Goal: Navigation & Orientation: Find specific page/section

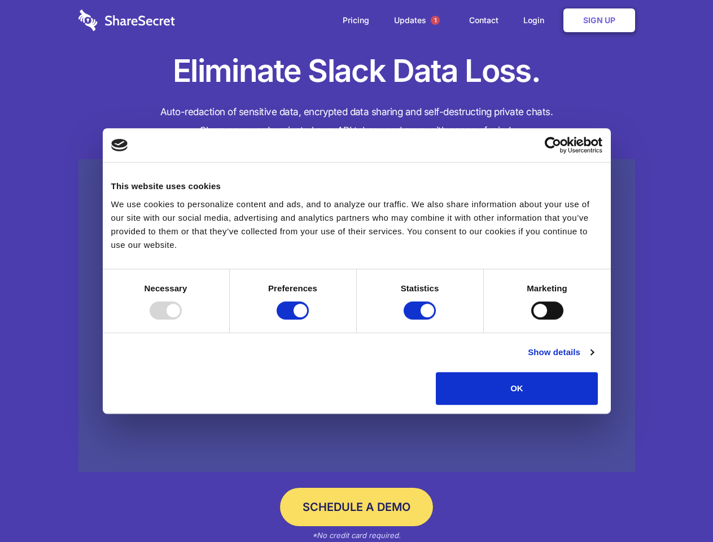
click at [182, 320] on div at bounding box center [166, 310] width 32 height 18
click at [309, 320] on input "Preferences" at bounding box center [293, 310] width 32 height 18
checkbox input "false"
click at [421, 320] on input "Statistics" at bounding box center [420, 310] width 32 height 18
checkbox input "false"
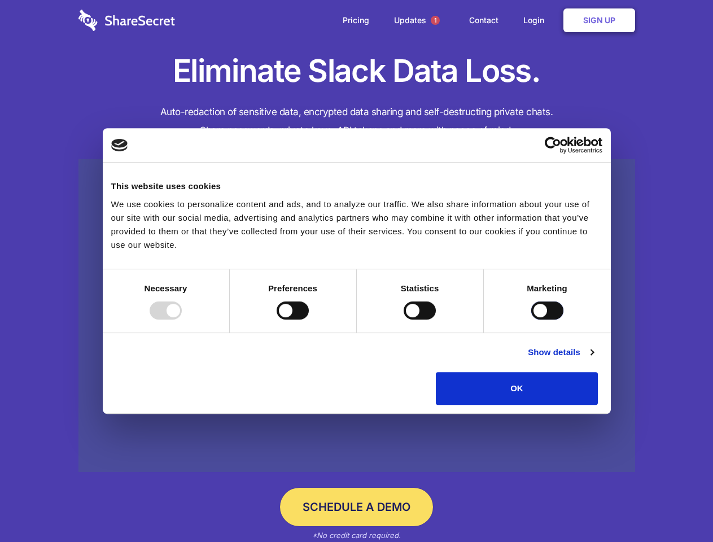
click at [531, 320] on input "Marketing" at bounding box center [547, 310] width 32 height 18
checkbox input "true"
click at [593, 359] on link "Show details" at bounding box center [560, 353] width 65 height 14
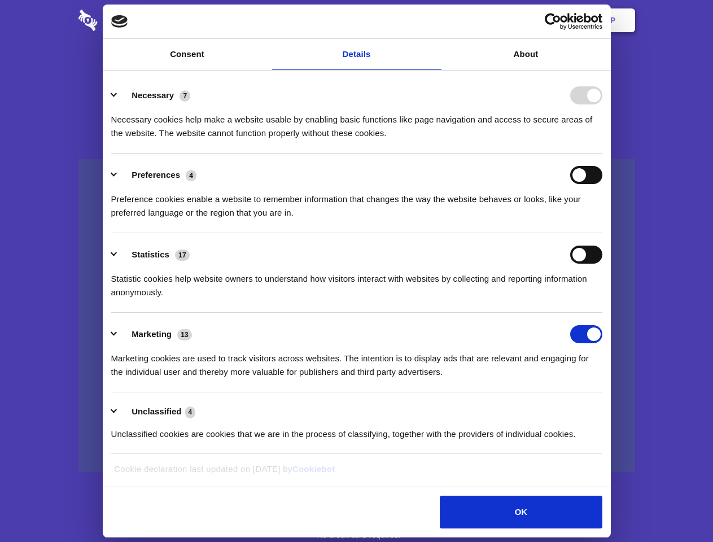
click at [602, 233] on li "Preferences 4 Preference cookies enable a website to remember information that …" at bounding box center [356, 194] width 491 height 80
click at [435, 20] on span "1" at bounding box center [435, 20] width 9 height 9
